Goal: Task Accomplishment & Management: Manage account settings

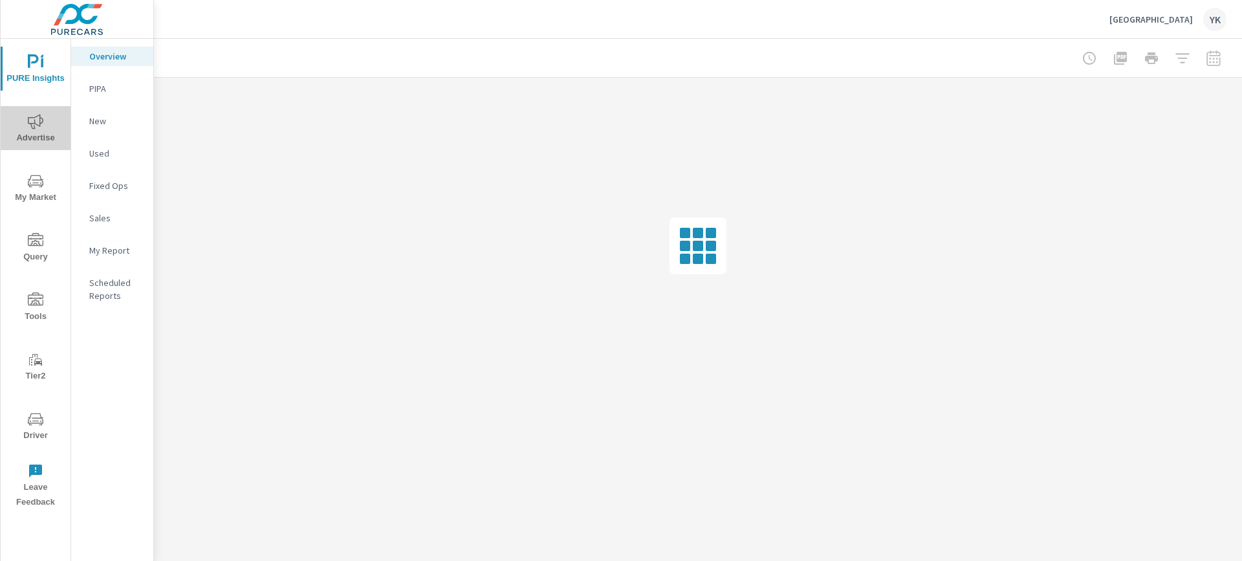
click at [31, 123] on icon "nav menu" at bounding box center [36, 121] width 16 height 15
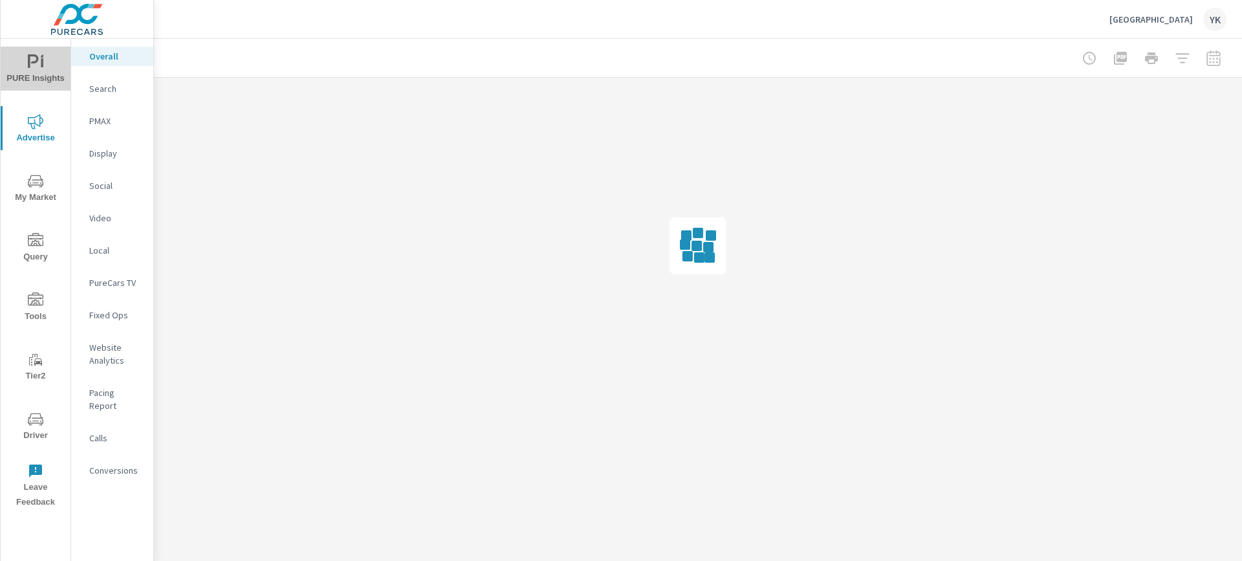
click at [40, 56] on icon "nav menu" at bounding box center [36, 62] width 16 height 16
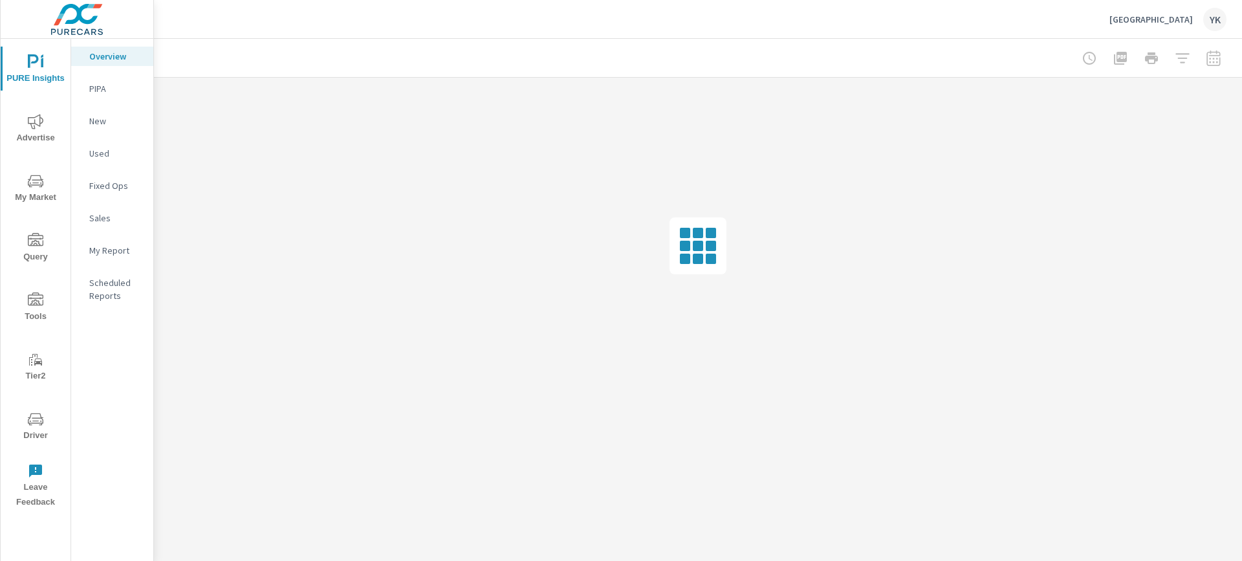
click at [113, 257] on div "My Report" at bounding box center [112, 250] width 82 height 19
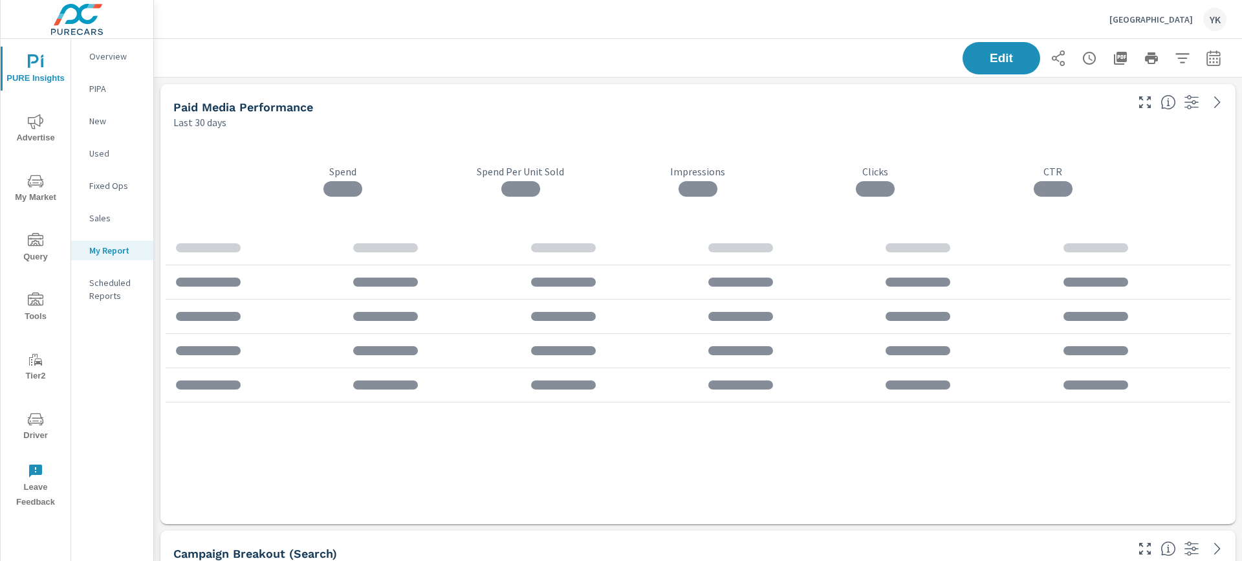
scroll to position [3577, 1089]
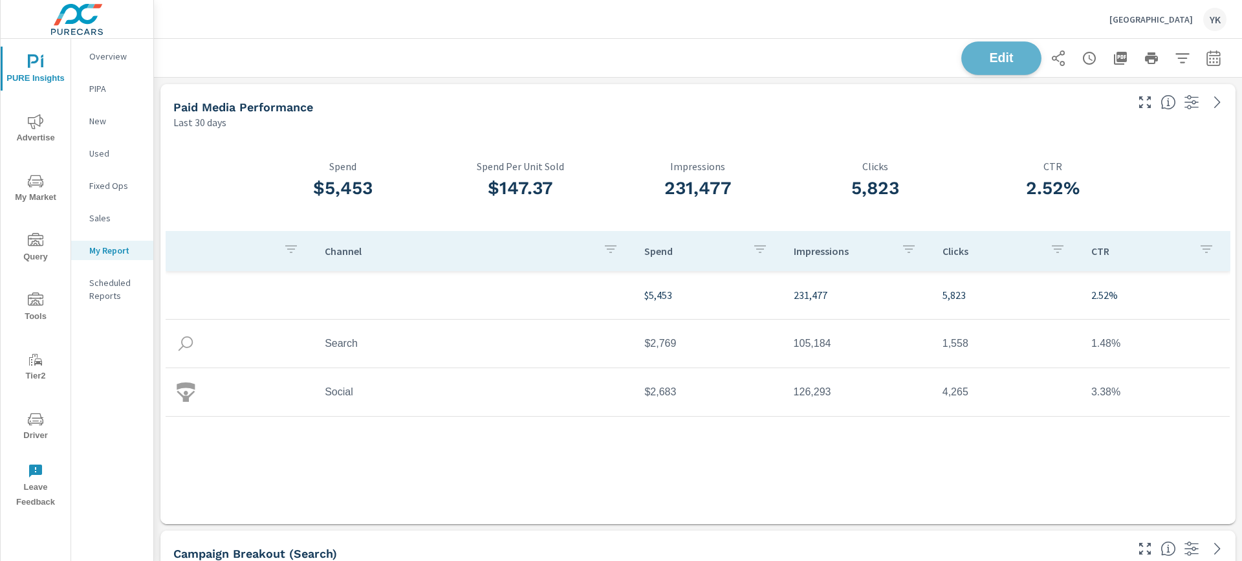
click at [1007, 61] on span "Edit" at bounding box center [1001, 58] width 53 height 12
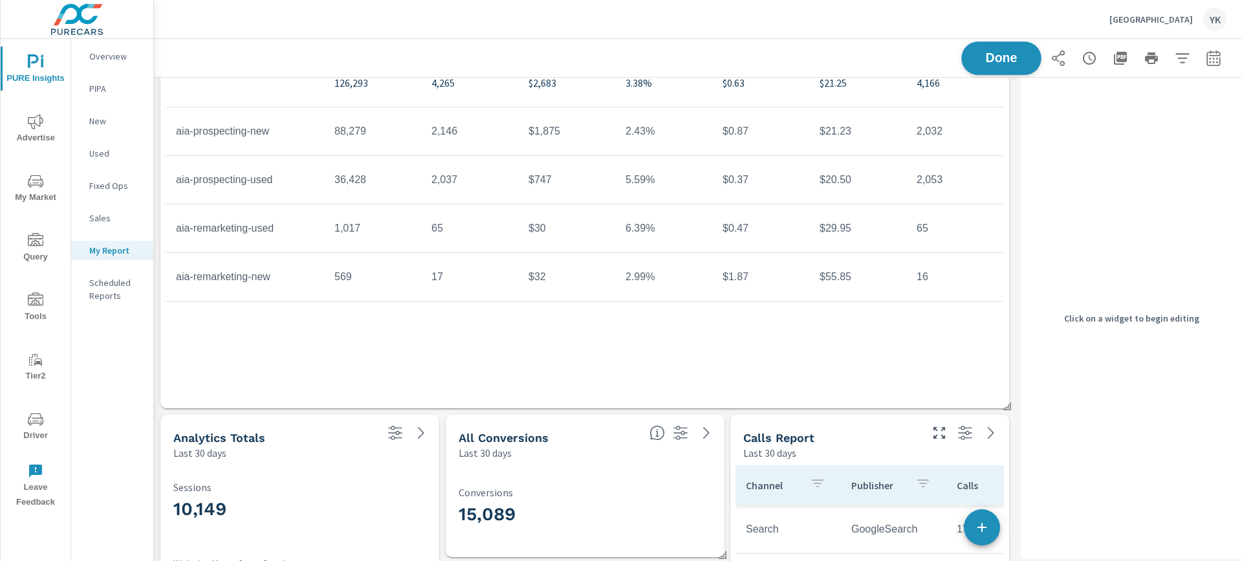
scroll to position [2592, 0]
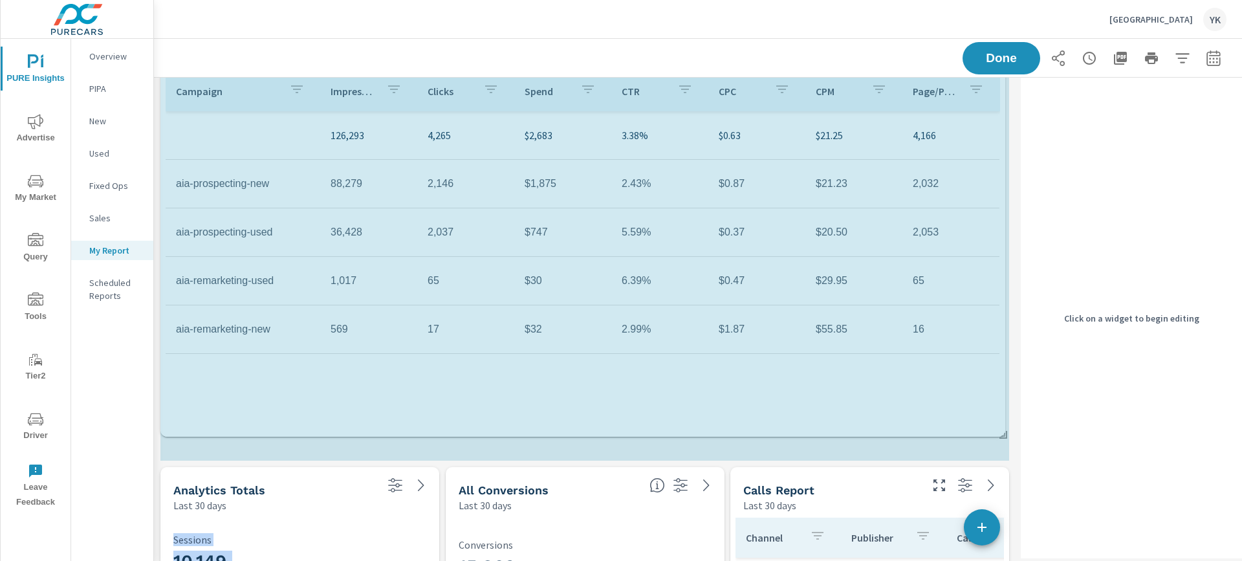
drag, startPoint x: 1006, startPoint y: 457, endPoint x: 999, endPoint y: 406, distance: 52.2
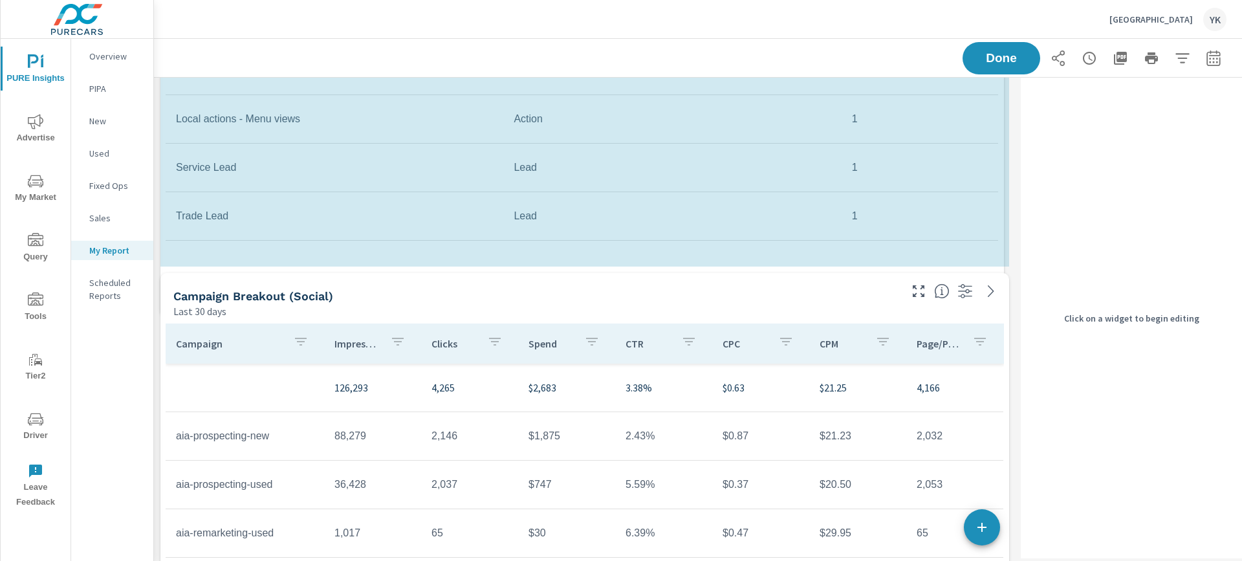
scroll to position [6, 6]
drag, startPoint x: 1007, startPoint y: 411, endPoint x: 1002, endPoint y: 312, distance: 99.1
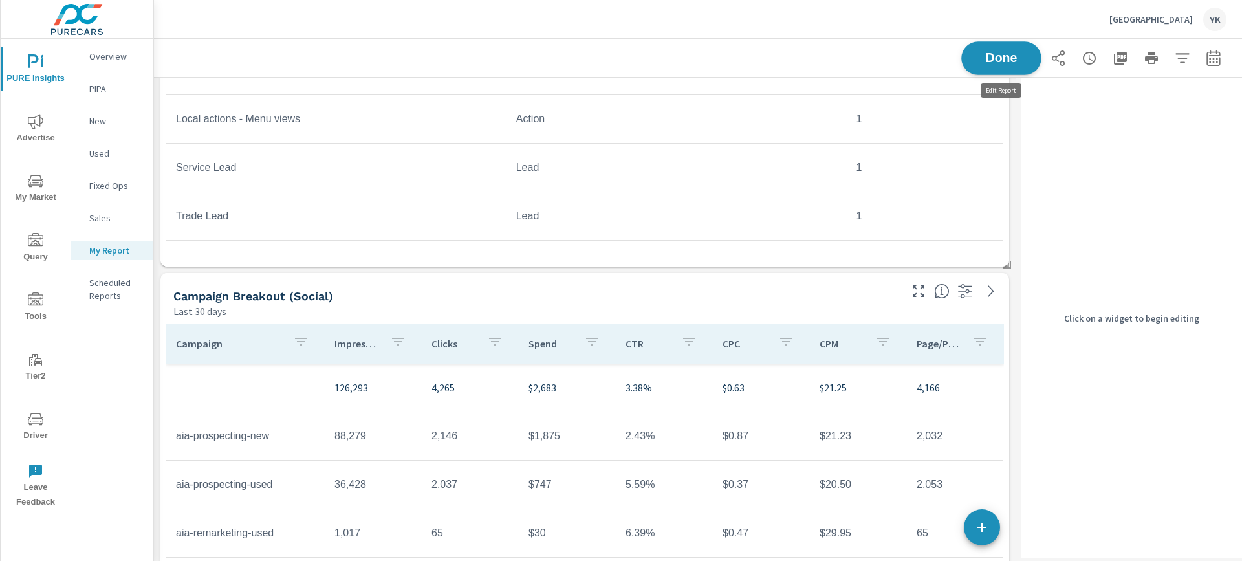
click at [998, 60] on span "Done" at bounding box center [1001, 58] width 53 height 12
